Goal: Information Seeking & Learning: Learn about a topic

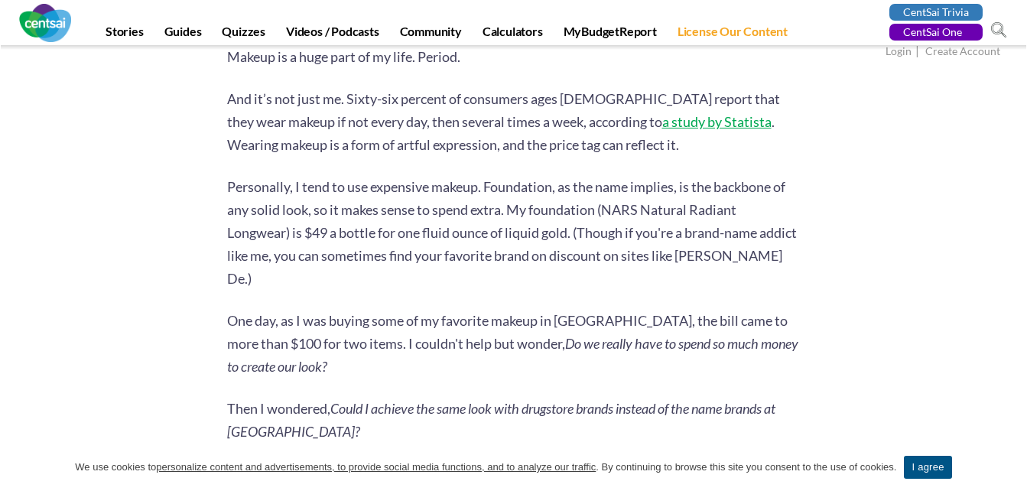
scroll to position [645, 0]
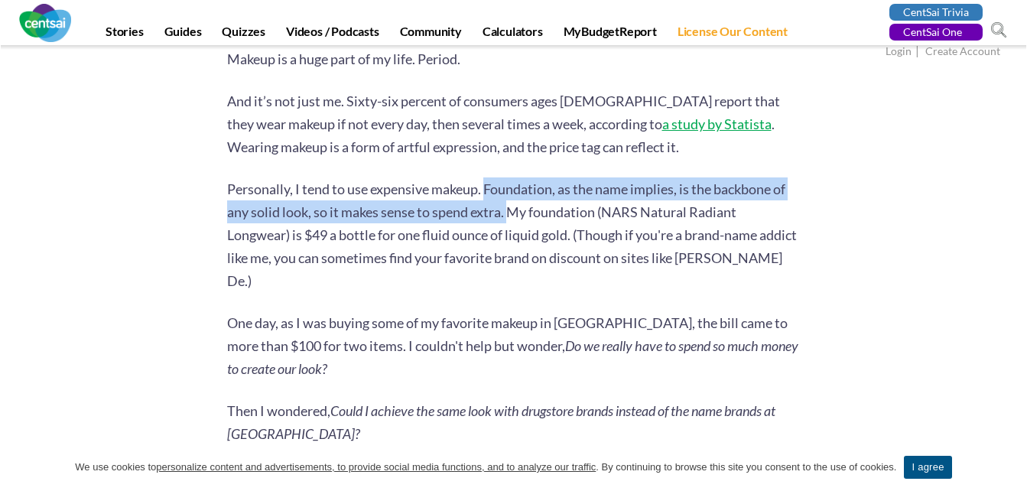
drag, startPoint x: 487, startPoint y: 187, endPoint x: 515, endPoint y: 206, distance: 33.5
click at [515, 206] on p "Personally, I tend to use expensive makeup. Foundation, as the name implies, is…" at bounding box center [513, 234] width 573 height 115
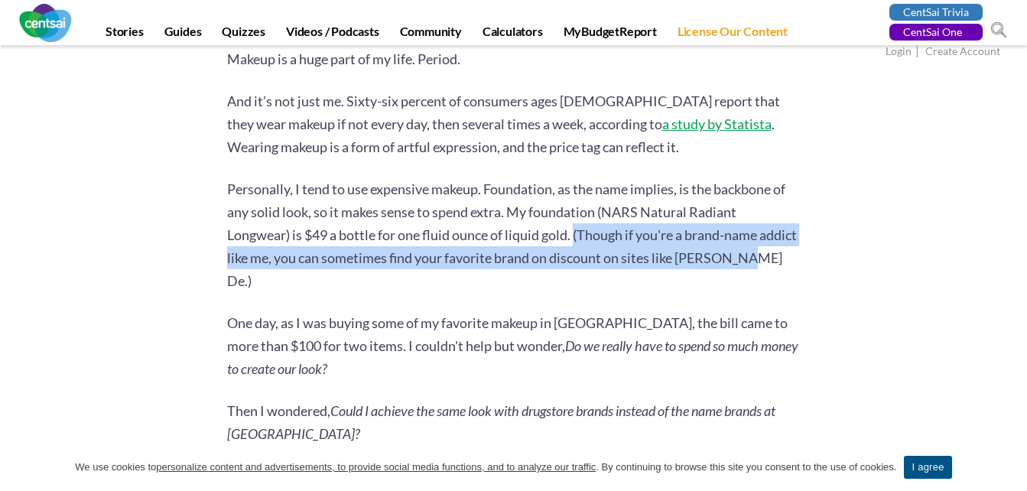
drag, startPoint x: 577, startPoint y: 234, endPoint x: 797, endPoint y: 259, distance: 220.9
click at [797, 259] on p "Personally, I tend to use expensive makeup. Foundation, as the name implies, is…" at bounding box center [513, 234] width 573 height 115
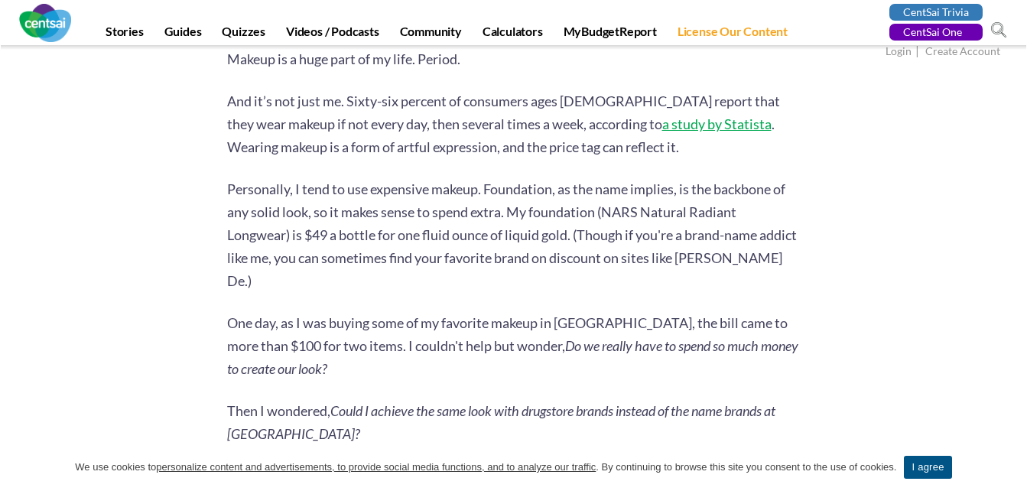
drag, startPoint x: 797, startPoint y: 259, endPoint x: 756, endPoint y: 326, distance: 77.9
click at [756, 337] on em "Do we really have to spend so much money to create our look?" at bounding box center [512, 357] width 571 height 40
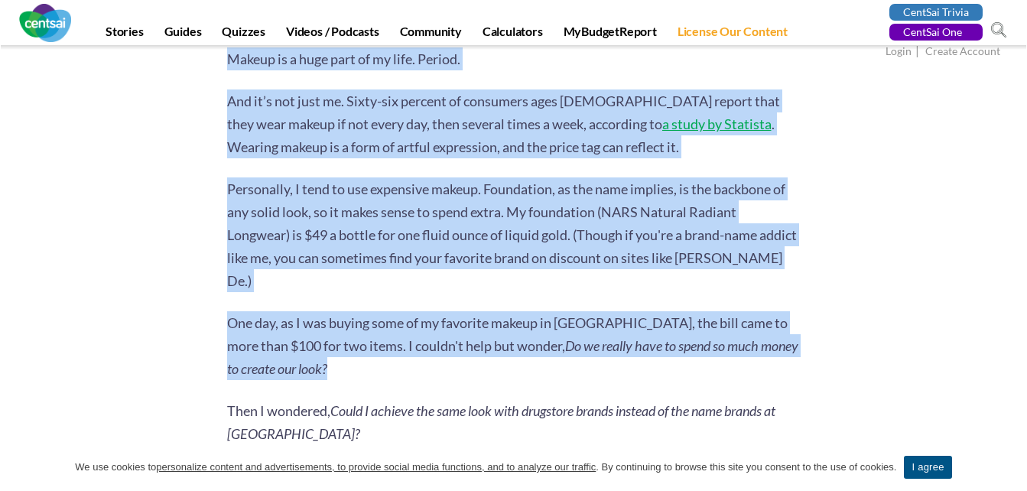
drag, startPoint x: 226, startPoint y: 302, endPoint x: 796, endPoint y: 338, distance: 571.6
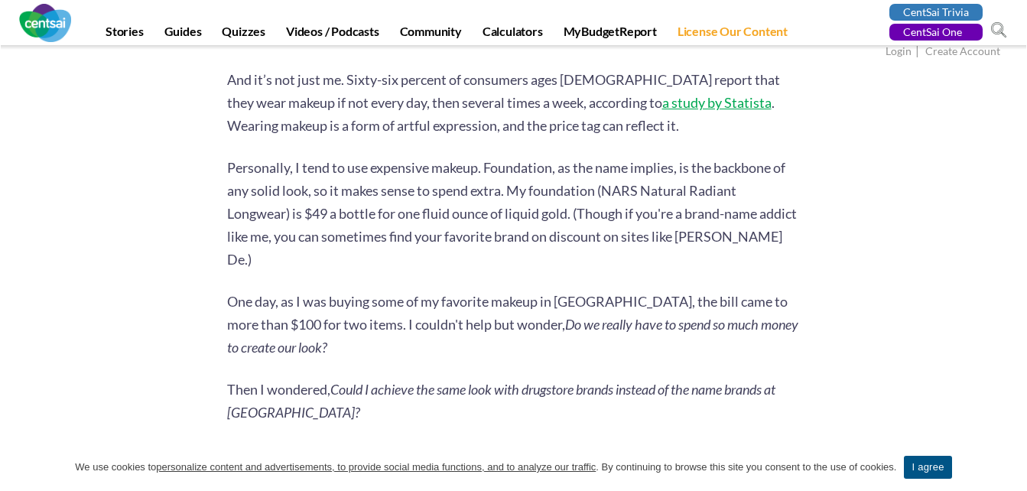
scroll to position [665, 0]
